Goal: Browse casually

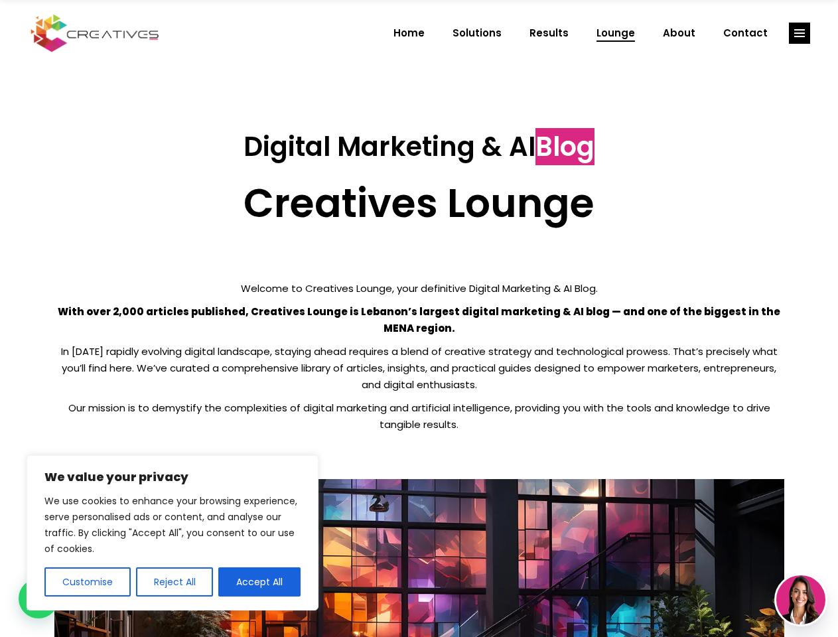
click at [419, 319] on p "With over 2,000 articles published, Creatives Lounge is Lebanon’s largest digit…" at bounding box center [419, 319] width 730 height 33
click at [87, 582] on button "Customise" at bounding box center [87, 581] width 86 height 29
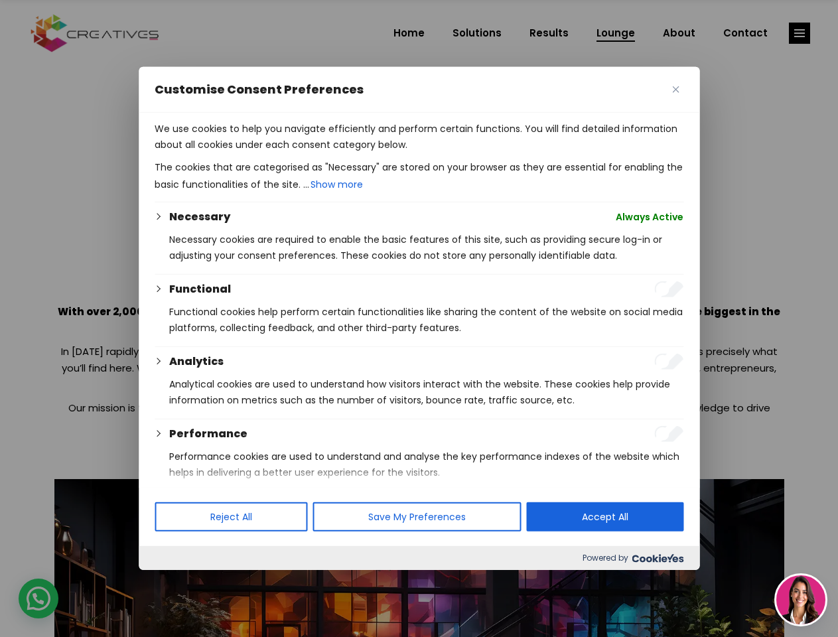
click at [174, 582] on div at bounding box center [419, 318] width 838 height 637
click at [260, 153] on p "We use cookies to help you navigate efficiently and perform certain functions. …" at bounding box center [419, 137] width 529 height 32
click at [800, 33] on div at bounding box center [419, 318] width 838 height 637
click at [801, 600] on img at bounding box center [801, 599] width 49 height 49
